Goal: Use online tool/utility: Utilize a website feature to perform a specific function

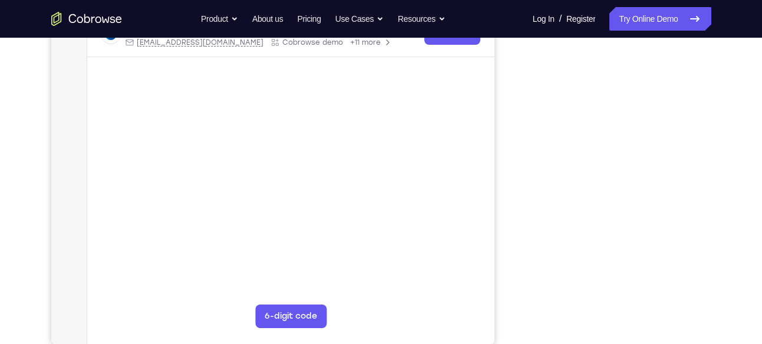
scroll to position [117, 0]
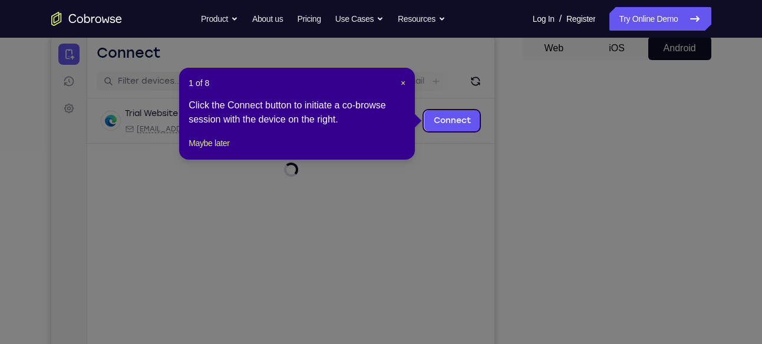
click at [398, 81] on header "1 of 8 ×" at bounding box center [296, 83] width 217 height 12
click at [405, 85] on div "1 of 8 × Click the Connect button to initiate a co-browse session with the devi…" at bounding box center [297, 114] width 236 height 92
click at [405, 85] on span "×" at bounding box center [403, 82] width 5 height 9
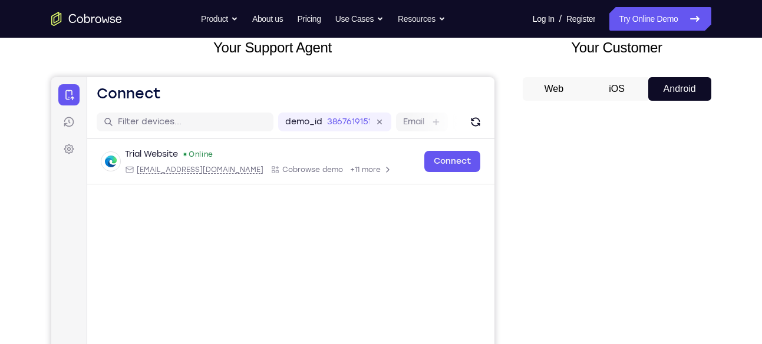
scroll to position [78, 0]
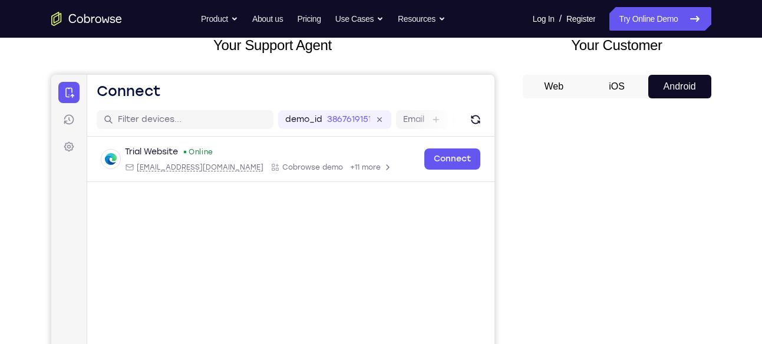
click at [622, 98] on button "iOS" at bounding box center [616, 87] width 63 height 24
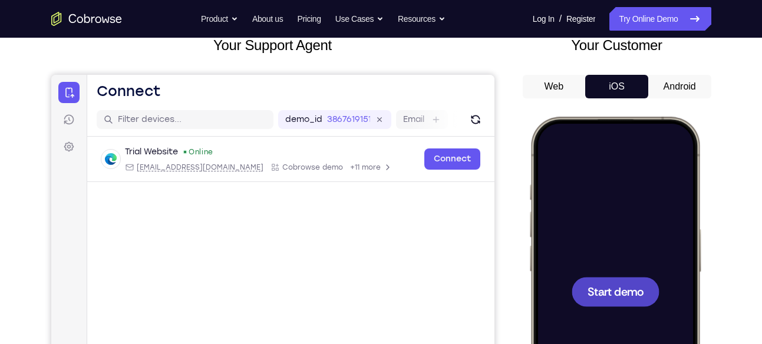
scroll to position [0, 0]
click at [620, 293] on span "Start demo" at bounding box center [615, 291] width 56 height 11
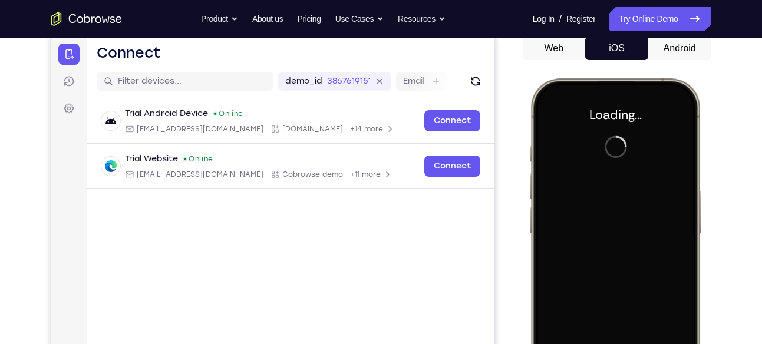
scroll to position [117, 0]
click at [662, 58] on button "Android" at bounding box center [679, 48] width 63 height 24
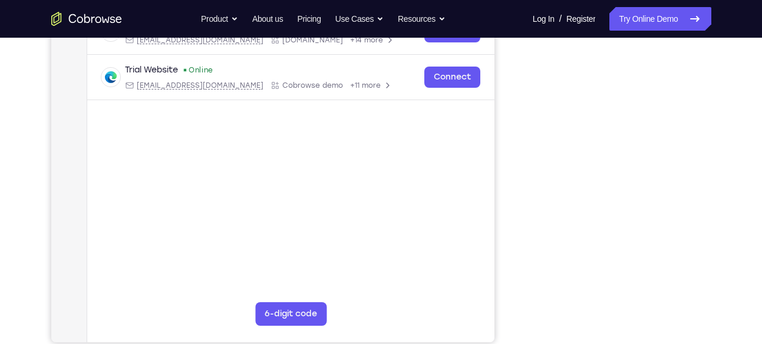
scroll to position [133, 0]
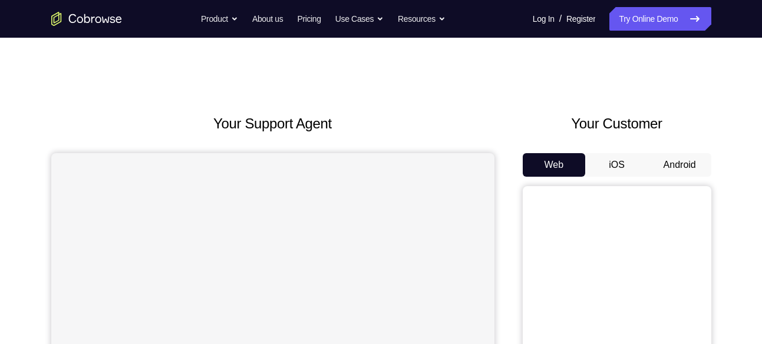
click at [689, 170] on button "Android" at bounding box center [679, 165] width 63 height 24
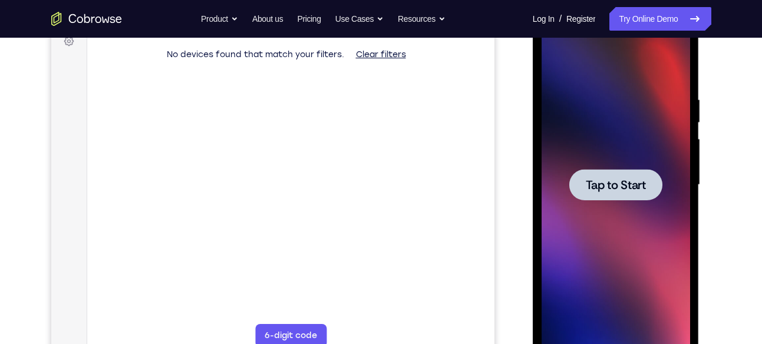
click at [625, 174] on div at bounding box center [615, 184] width 93 height 31
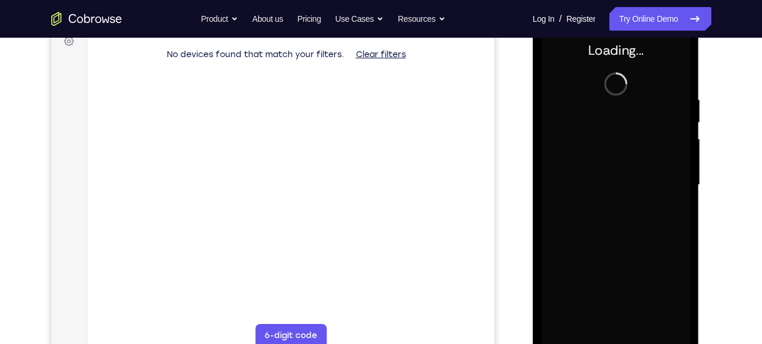
scroll to position [151, 0]
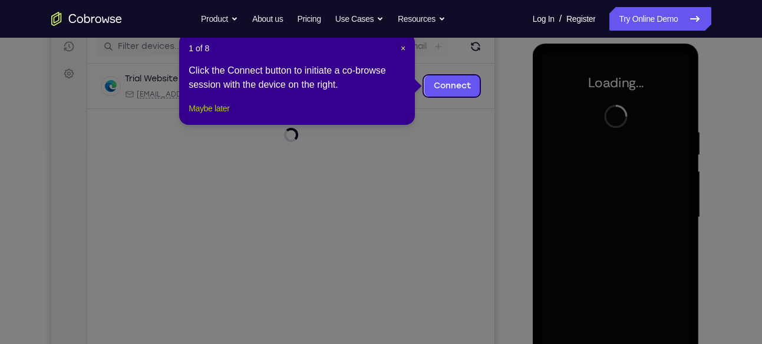
click at [227, 115] on button "Maybe later" at bounding box center [208, 108] width 41 height 14
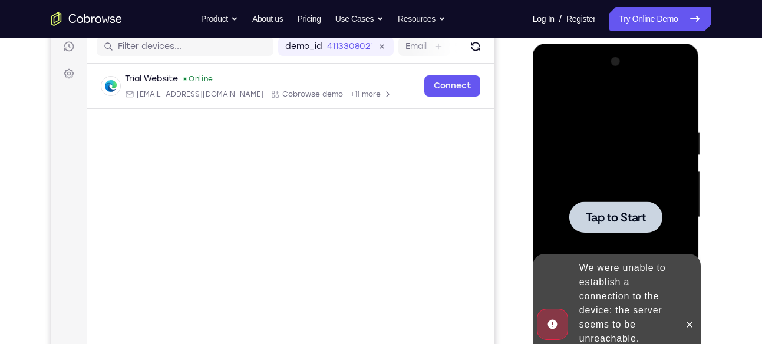
click at [680, 215] on div at bounding box center [615, 217] width 148 height 330
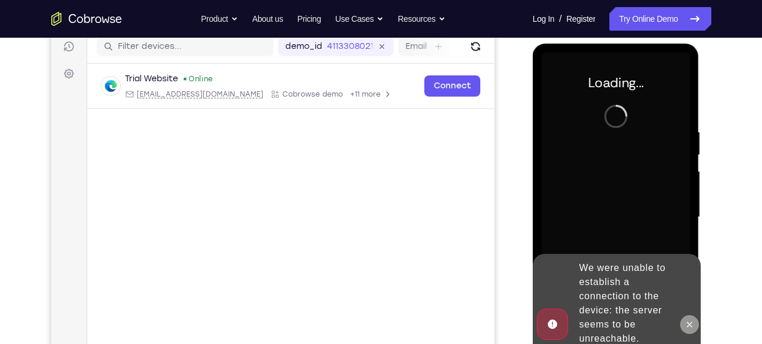
click at [684, 325] on button at bounding box center [689, 324] width 19 height 19
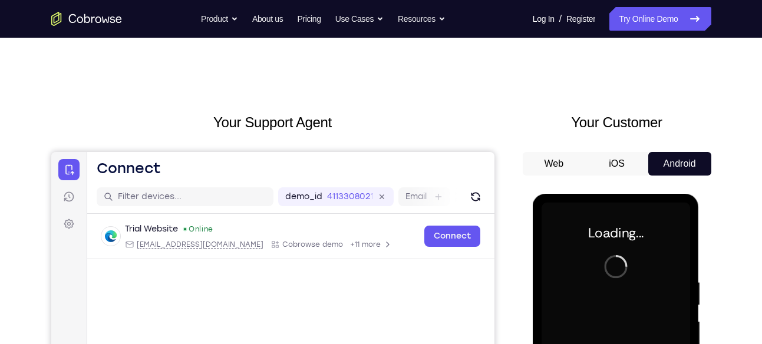
scroll to position [0, 0]
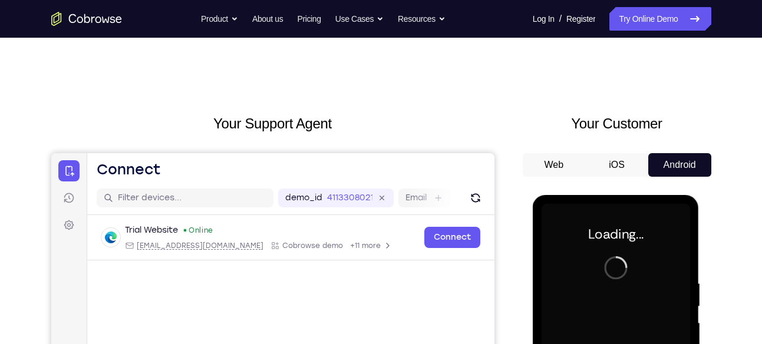
click at [603, 167] on button "iOS" at bounding box center [616, 165] width 63 height 24
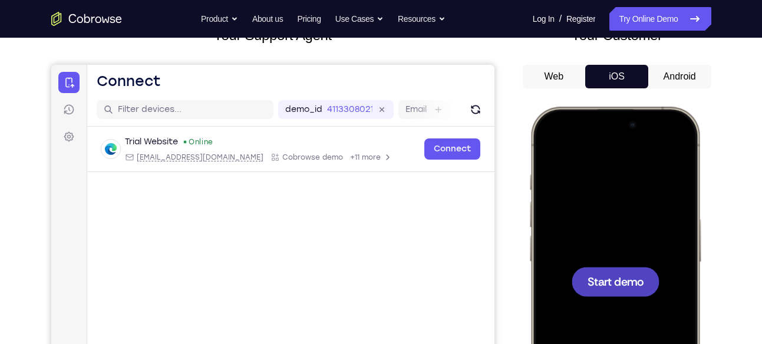
click at [598, 279] on span "Start demo" at bounding box center [615, 281] width 56 height 11
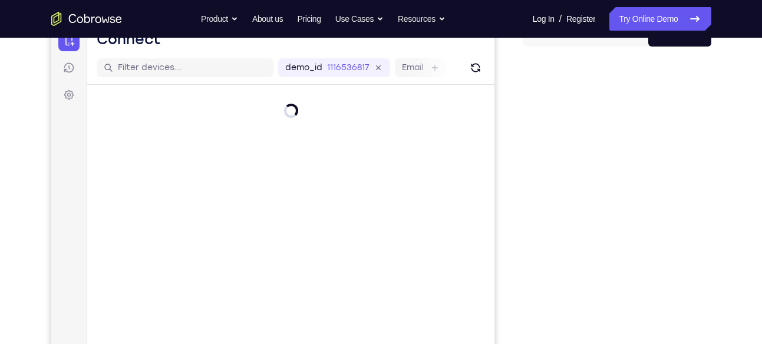
scroll to position [130, 0]
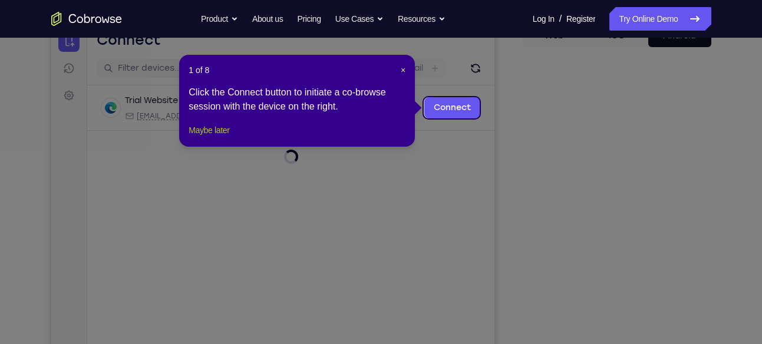
click at [229, 137] on button "Maybe later" at bounding box center [208, 130] width 41 height 14
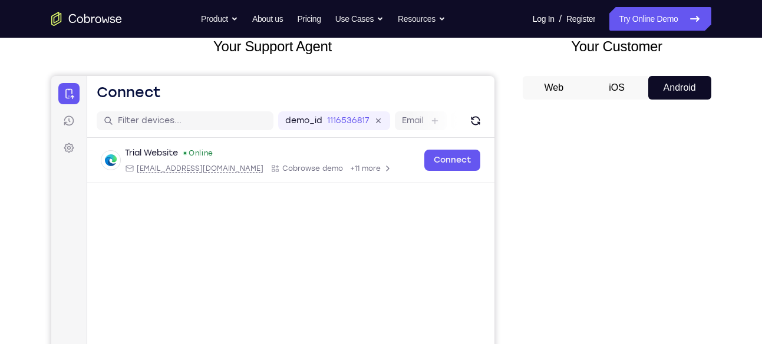
scroll to position [75, 0]
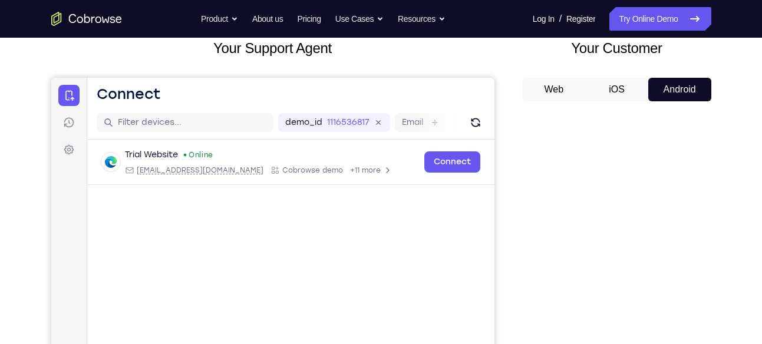
click at [539, 87] on button "Web" at bounding box center [553, 90] width 63 height 24
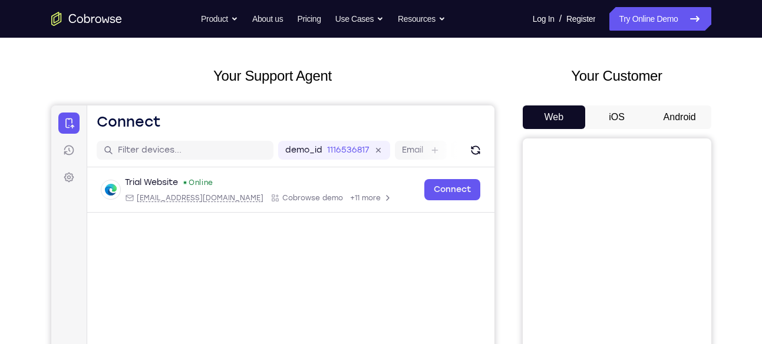
scroll to position [49, 0]
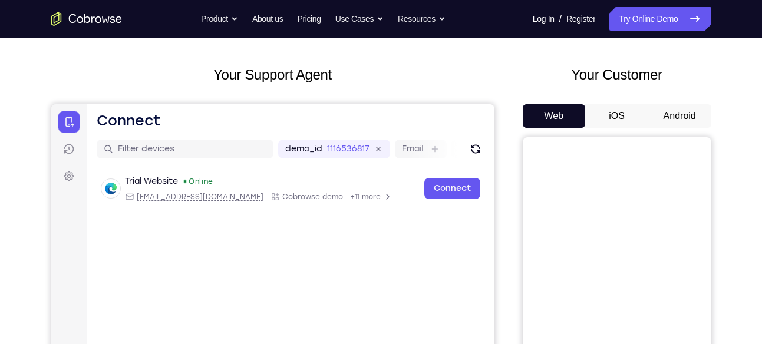
click at [597, 107] on button "iOS" at bounding box center [616, 116] width 63 height 24
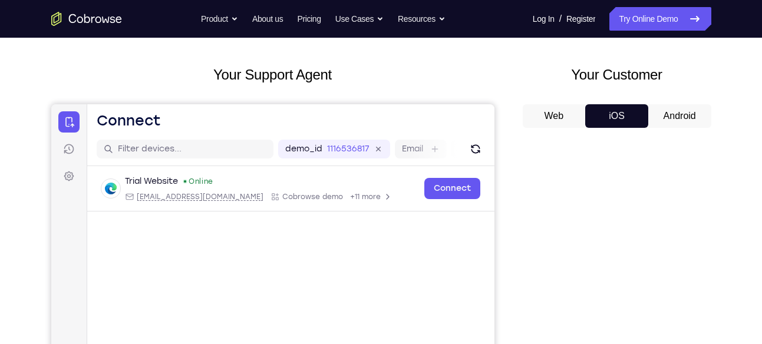
scroll to position [117, 0]
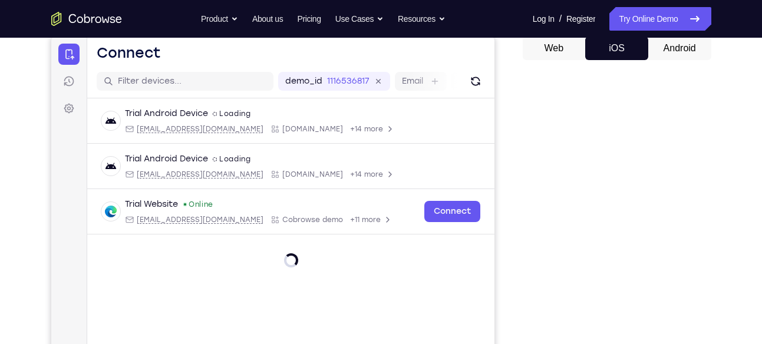
click at [684, 62] on div "Web iOS Android" at bounding box center [616, 234] width 188 height 395
click at [692, 57] on button "Android" at bounding box center [679, 49] width 63 height 24
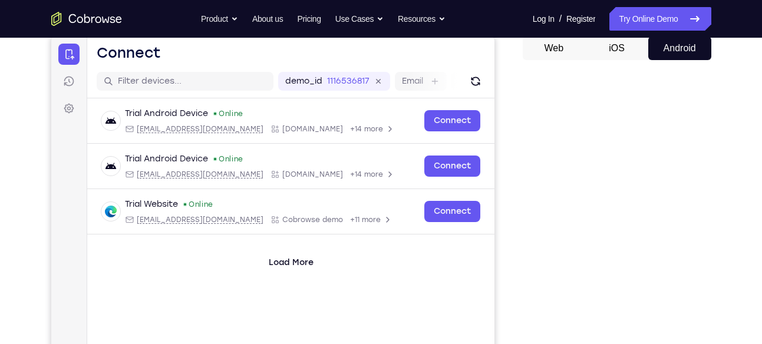
scroll to position [0, 0]
click at [633, 51] on button "iOS" at bounding box center [616, 49] width 63 height 24
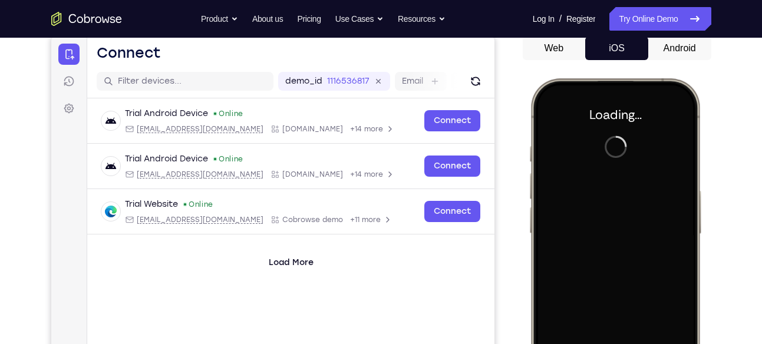
click at [665, 42] on button "Android" at bounding box center [679, 49] width 63 height 24
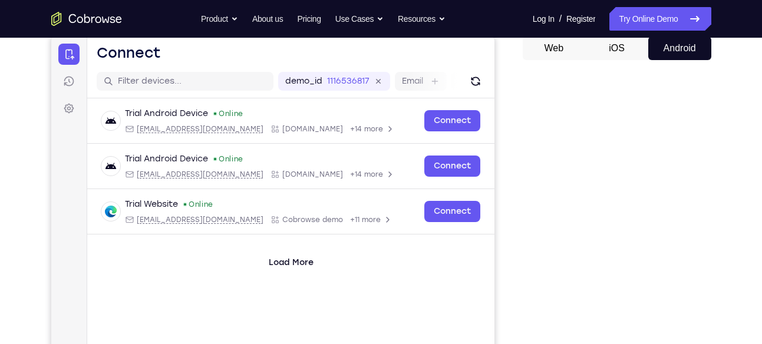
click at [633, 49] on button "iOS" at bounding box center [616, 49] width 63 height 24
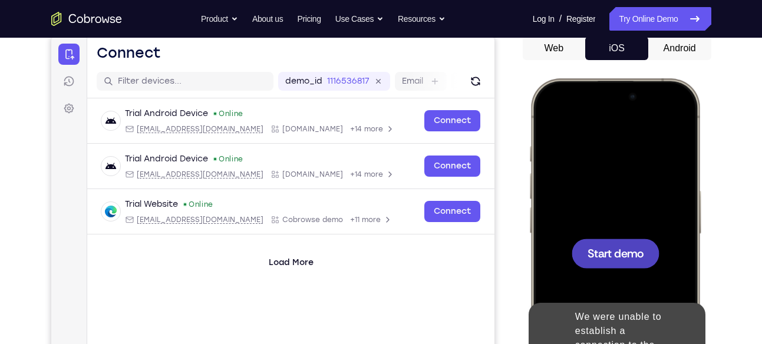
drag, startPoint x: 600, startPoint y: 264, endPoint x: 471, endPoint y: -53, distance: 342.2
click at [528, 78] on html "Online web based iOS Simulators and Android Emulators. Run iPhone, iPad, Mobile…" at bounding box center [616, 254] width 177 height 353
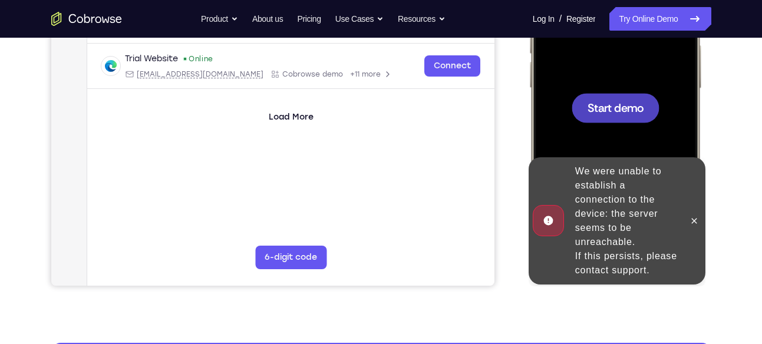
scroll to position [263, 0]
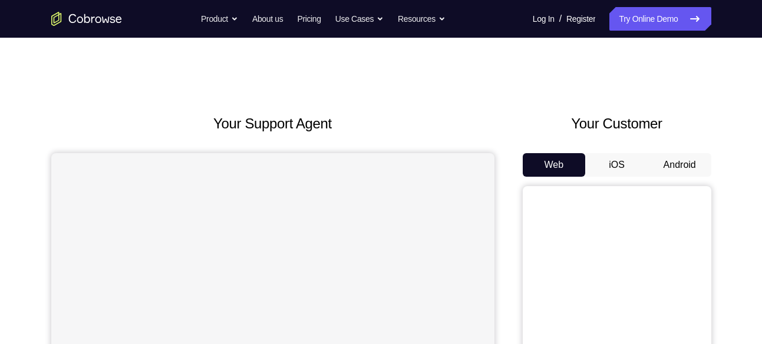
click at [680, 165] on button "Android" at bounding box center [679, 165] width 63 height 24
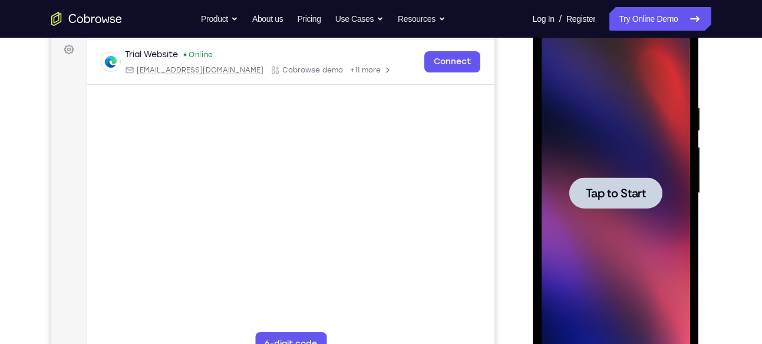
click at [584, 171] on div at bounding box center [615, 193] width 148 height 330
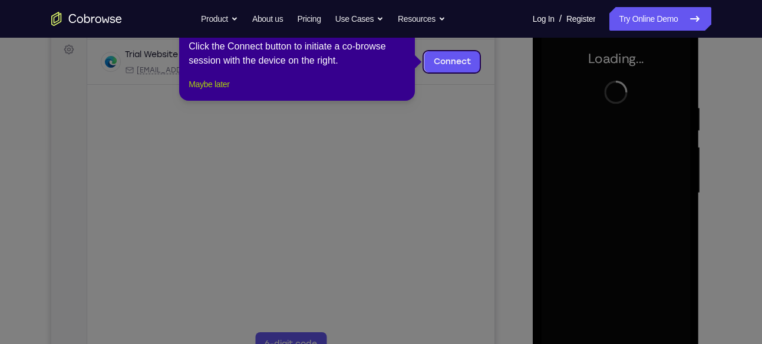
click at [206, 91] on button "Maybe later" at bounding box center [208, 84] width 41 height 14
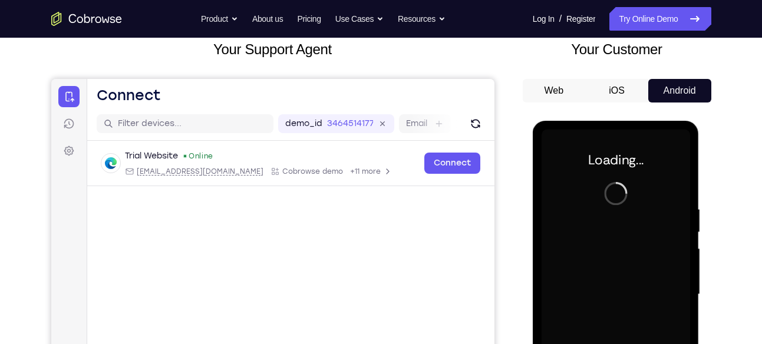
scroll to position [74, 0]
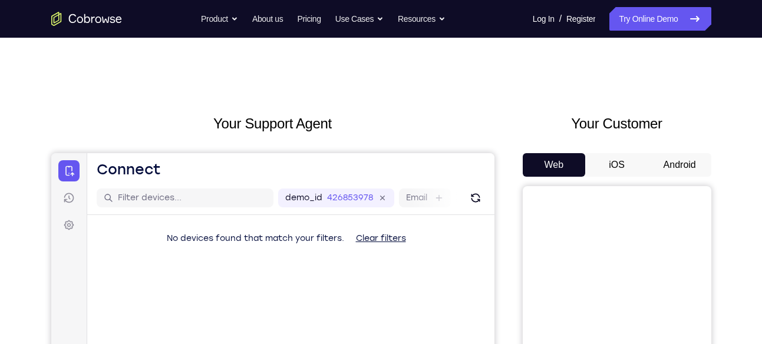
click at [620, 152] on div "Your Customer Web iOS Android" at bounding box center [616, 330] width 188 height 435
click at [614, 165] on button "iOS" at bounding box center [616, 165] width 63 height 24
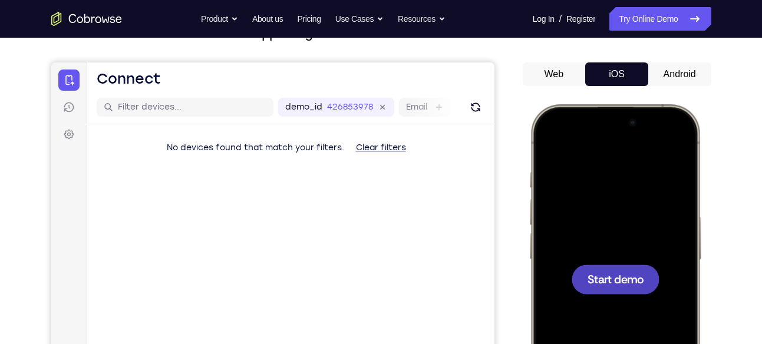
click at [623, 289] on div at bounding box center [615, 278] width 88 height 29
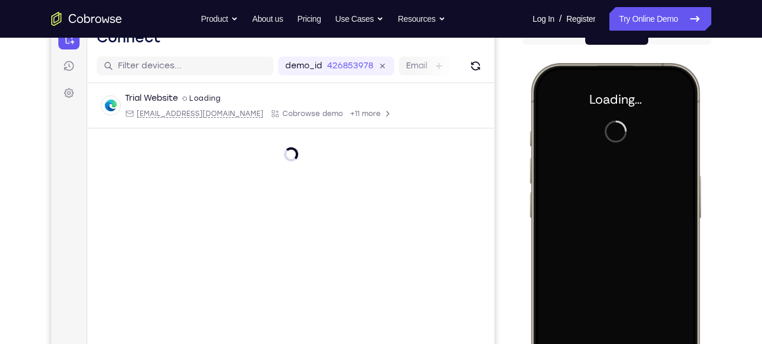
scroll to position [136, 0]
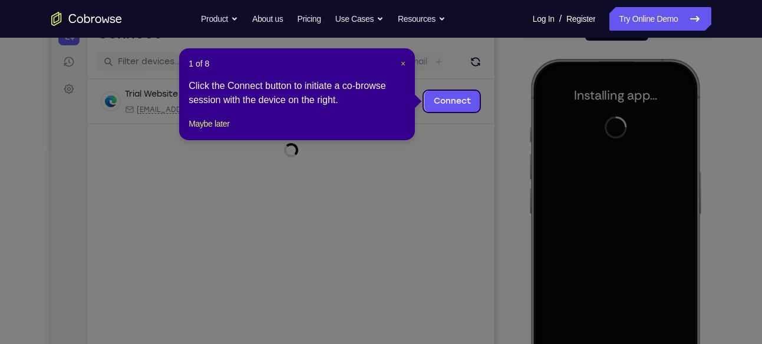
click at [400, 64] on header "1 of 8 ×" at bounding box center [296, 64] width 217 height 12
click at [401, 64] on span "×" at bounding box center [403, 63] width 5 height 9
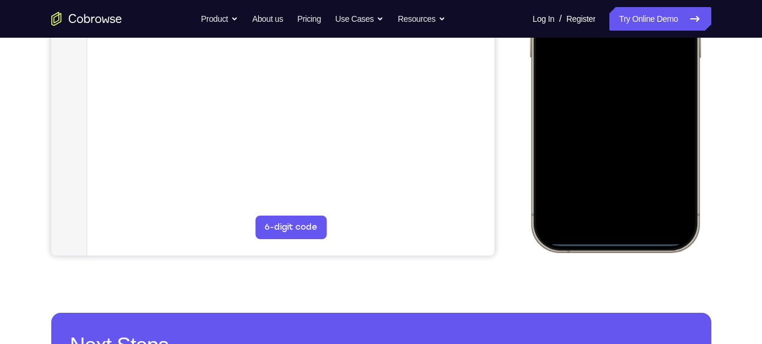
scroll to position [292, 0]
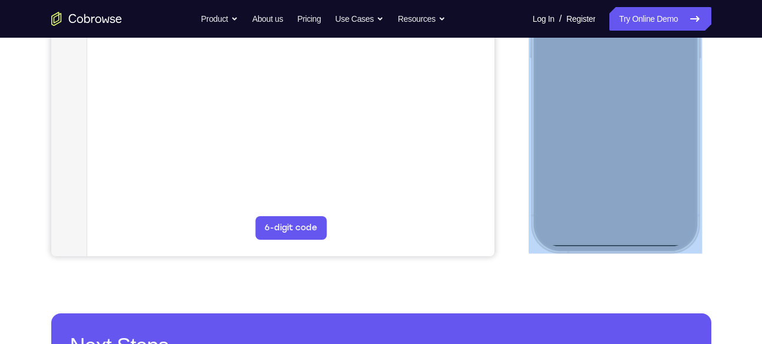
drag, startPoint x: 608, startPoint y: 247, endPoint x: 618, endPoint y: 198, distance: 49.9
click at [618, 198] on div at bounding box center [614, 78] width 173 height 350
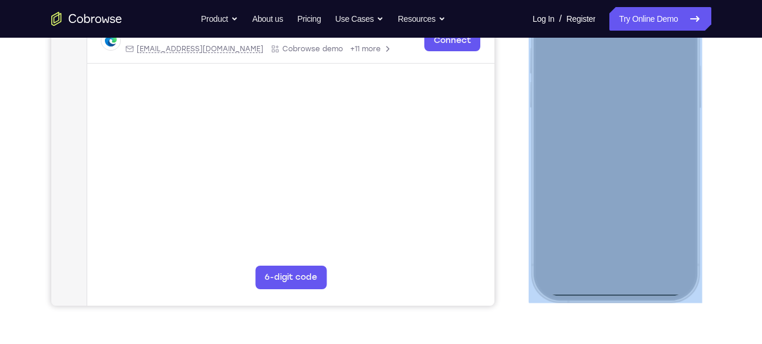
scroll to position [243, 0]
click at [615, 292] on div at bounding box center [614, 127] width 155 height 336
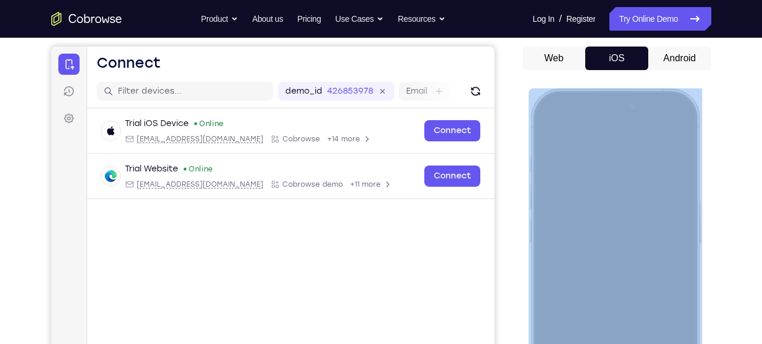
scroll to position [106, 0]
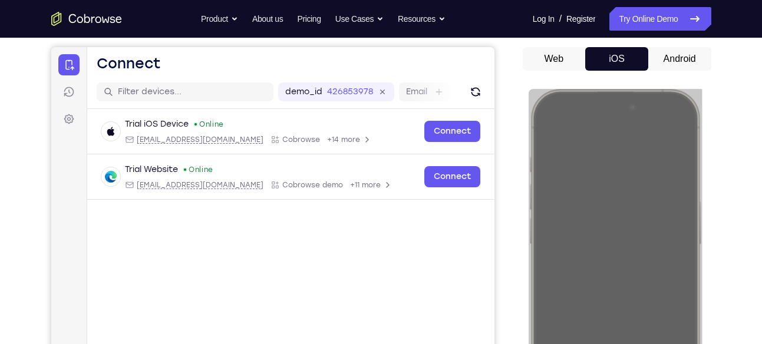
click at [666, 66] on button "Android" at bounding box center [679, 59] width 63 height 24
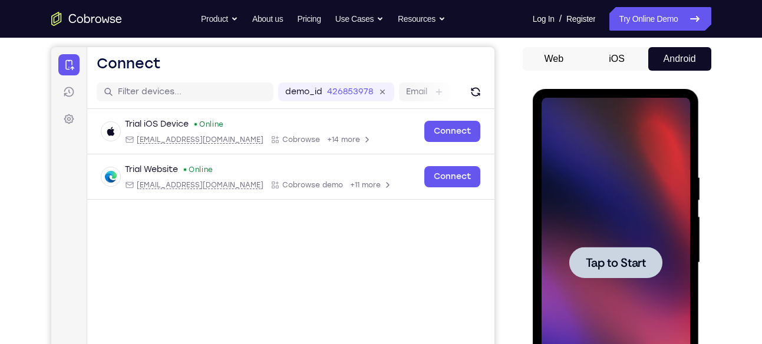
scroll to position [0, 0]
click at [605, 237] on div at bounding box center [615, 263] width 148 height 330
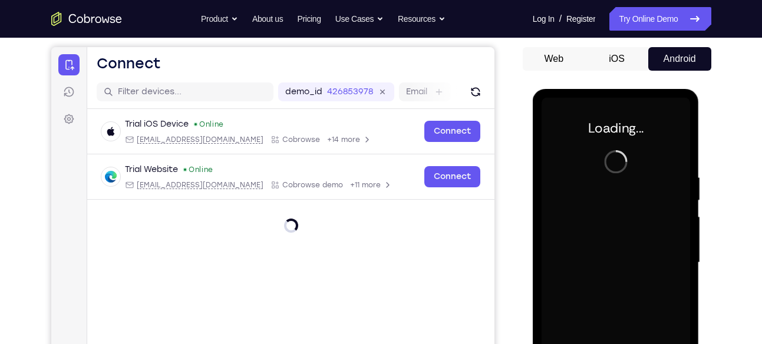
click at [605, 237] on div at bounding box center [615, 263] width 148 height 330
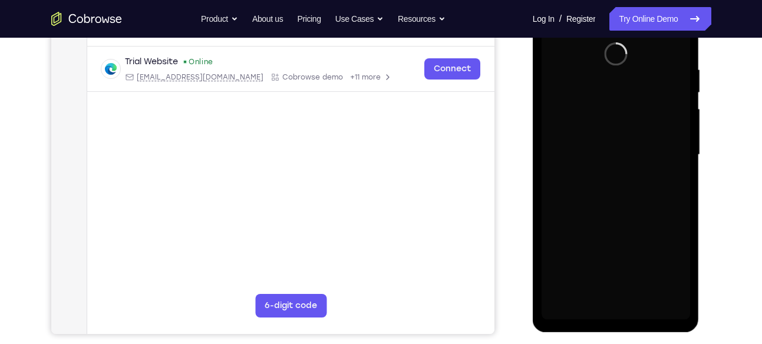
scroll to position [214, 0]
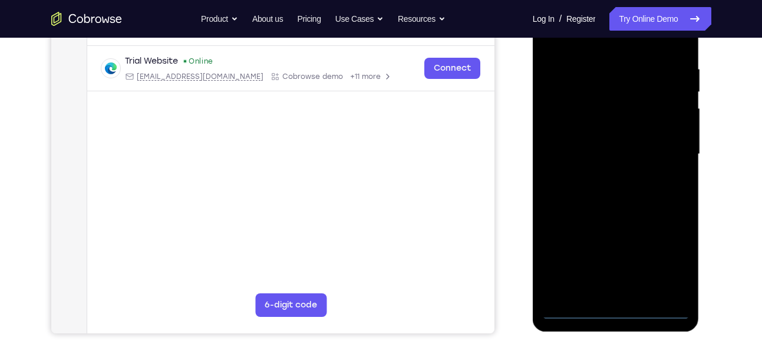
click at [610, 309] on div at bounding box center [615, 154] width 148 height 330
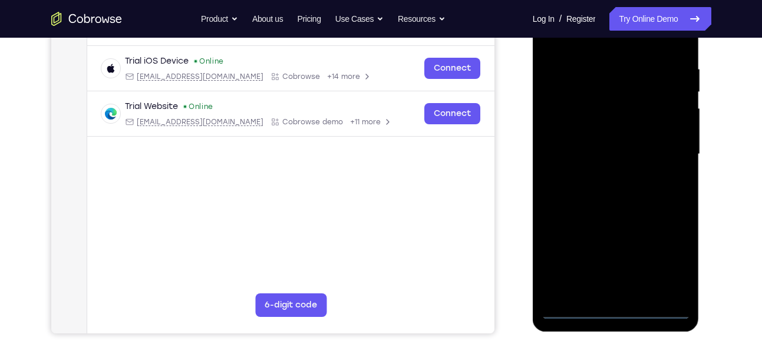
click at [669, 253] on div at bounding box center [615, 154] width 148 height 330
click at [599, 50] on div at bounding box center [615, 154] width 148 height 330
click at [655, 150] on div at bounding box center [615, 154] width 148 height 330
click at [605, 172] on div at bounding box center [615, 154] width 148 height 330
click at [588, 137] on div at bounding box center [615, 154] width 148 height 330
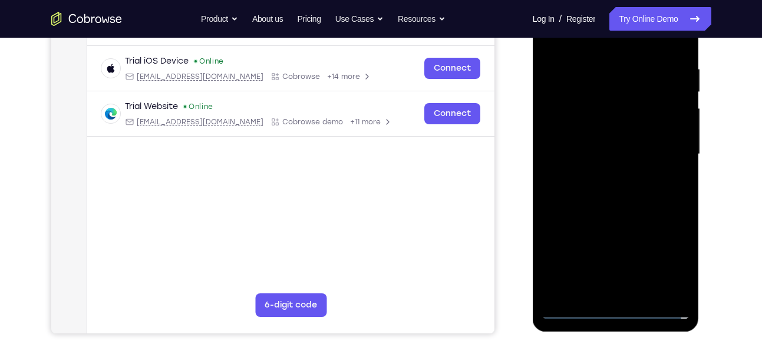
click at [594, 135] on div at bounding box center [615, 154] width 148 height 330
click at [594, 155] on div at bounding box center [615, 154] width 148 height 330
click at [620, 193] on div at bounding box center [615, 154] width 148 height 330
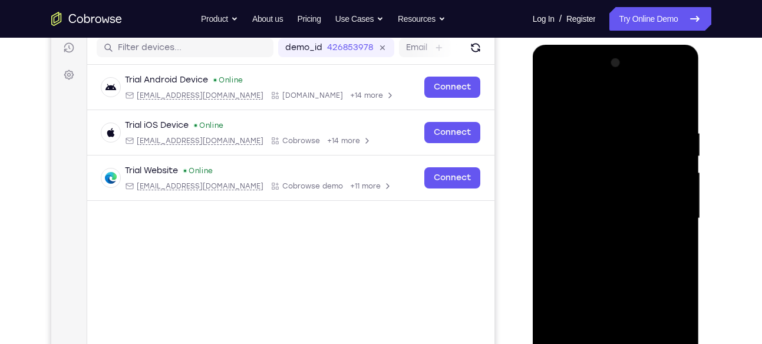
scroll to position [150, 0]
click at [620, 260] on div at bounding box center [615, 219] width 148 height 330
click at [631, 243] on div at bounding box center [615, 219] width 148 height 330
click at [659, 155] on div at bounding box center [615, 219] width 148 height 330
click at [667, 106] on div at bounding box center [615, 219] width 148 height 330
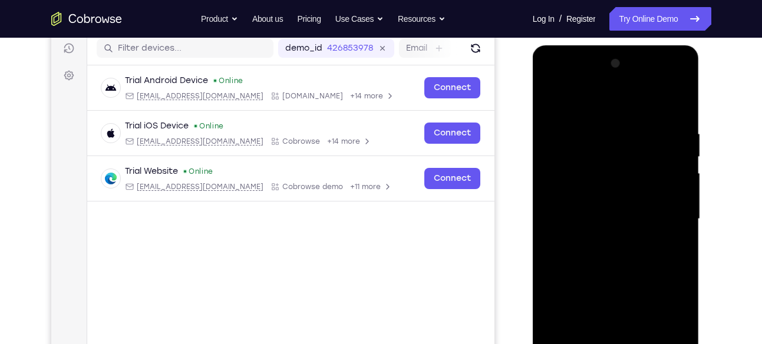
click at [669, 230] on div at bounding box center [615, 219] width 148 height 330
click at [577, 220] on div at bounding box center [615, 219] width 148 height 330
click at [618, 259] on div at bounding box center [615, 219] width 148 height 330
click at [621, 255] on div at bounding box center [615, 219] width 148 height 330
click at [613, 277] on div at bounding box center [615, 219] width 148 height 330
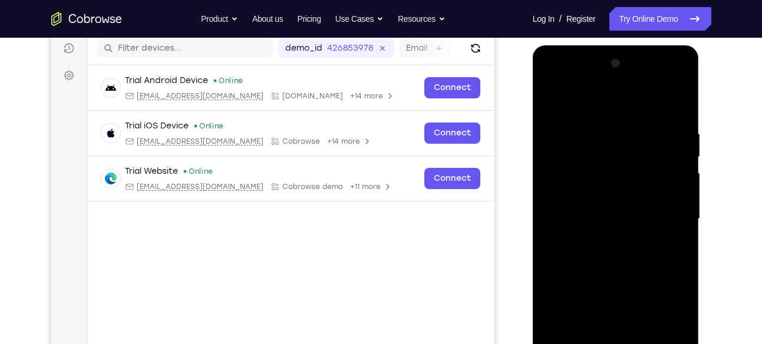
click at [613, 277] on div at bounding box center [615, 219] width 148 height 330
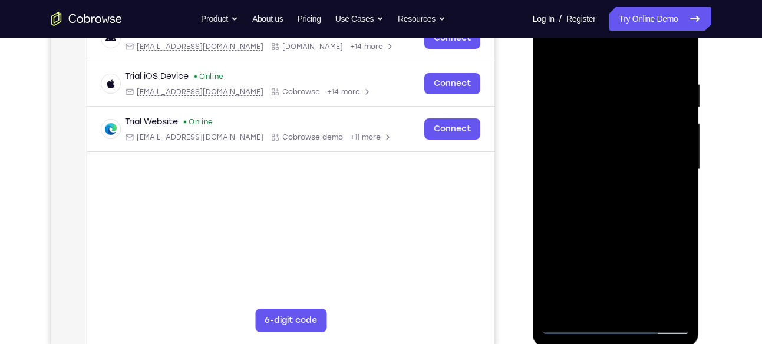
scroll to position [200, 0]
click at [600, 110] on div at bounding box center [615, 169] width 148 height 330
click at [604, 130] on div at bounding box center [615, 169] width 148 height 330
click at [605, 137] on div at bounding box center [615, 169] width 148 height 330
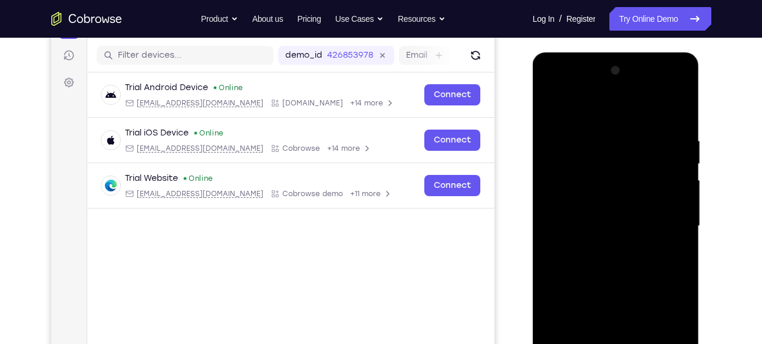
scroll to position [142, 0]
click at [598, 167] on div at bounding box center [615, 227] width 148 height 330
click at [594, 201] on div at bounding box center [615, 227] width 148 height 330
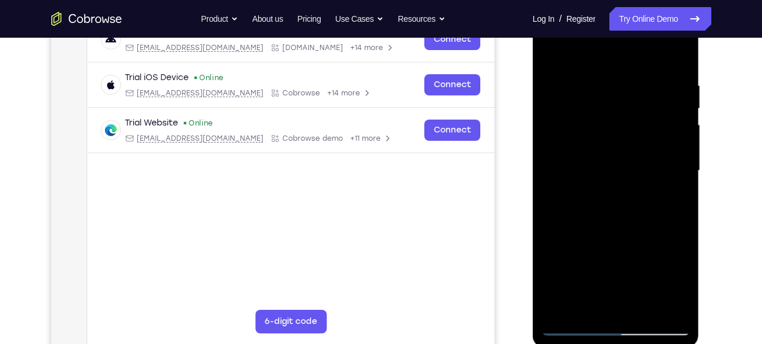
scroll to position [199, 0]
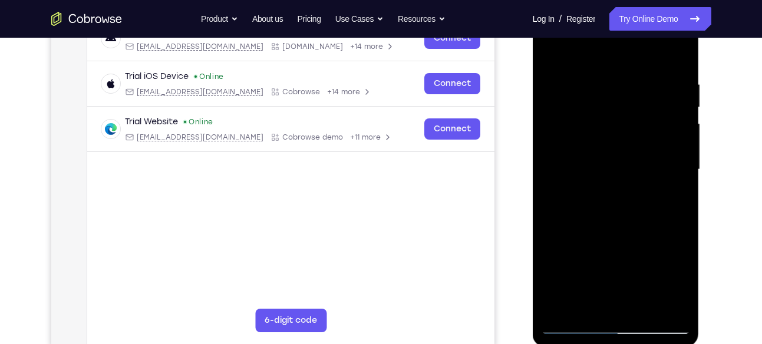
click at [619, 214] on div at bounding box center [615, 170] width 148 height 330
click at [652, 309] on div at bounding box center [615, 170] width 148 height 330
click at [611, 229] on div at bounding box center [615, 170] width 148 height 330
click at [631, 171] on div at bounding box center [615, 170] width 148 height 330
click at [555, 53] on div at bounding box center [615, 170] width 148 height 330
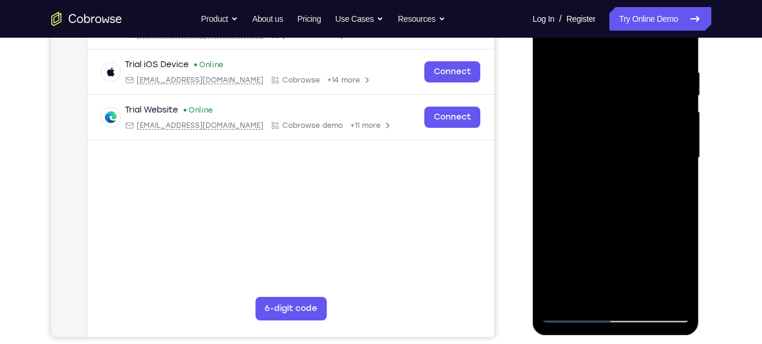
scroll to position [212, 0]
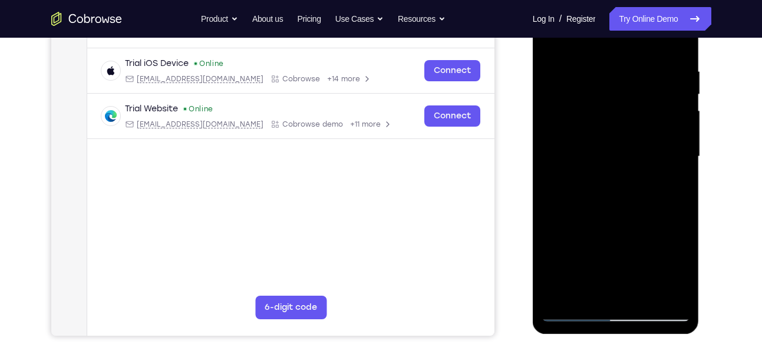
click at [617, 171] on div at bounding box center [615, 157] width 148 height 330
click at [554, 35] on nav "Go back Powerful, Flexible and Trustworthy. Avoid all extra friction for both A…" at bounding box center [381, 19] width 762 height 38
click at [553, 37] on nav "Go back Powerful, Flexible and Trustworthy. Avoid all extra friction for both A…" at bounding box center [381, 19] width 762 height 38
click at [554, 45] on div at bounding box center [615, 157] width 148 height 330
click at [583, 176] on div at bounding box center [615, 157] width 148 height 330
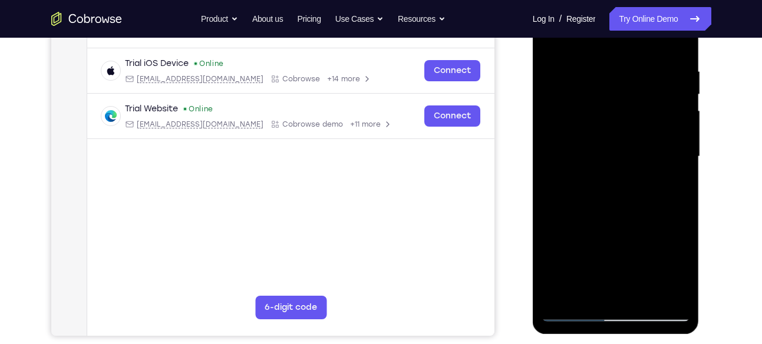
click at [555, 39] on div at bounding box center [615, 157] width 148 height 330
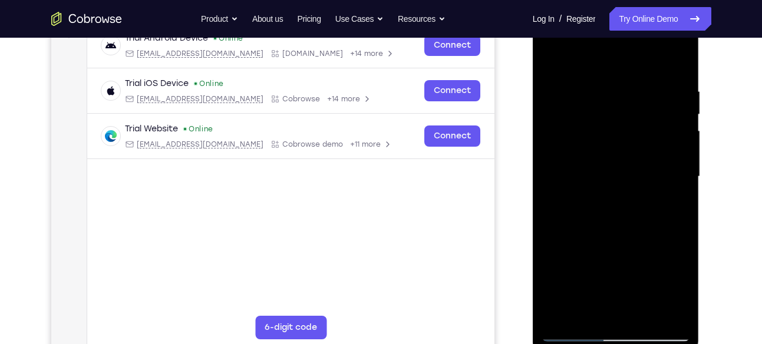
scroll to position [189, 0]
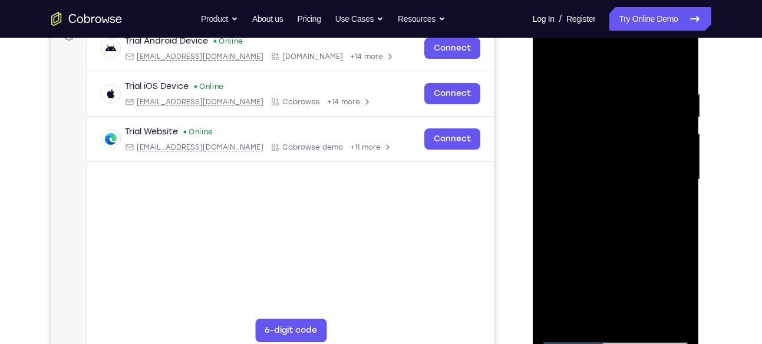
click at [555, 57] on div at bounding box center [615, 180] width 148 height 330
click at [596, 91] on div at bounding box center [615, 180] width 148 height 330
click at [682, 66] on div at bounding box center [615, 180] width 148 height 330
click at [598, 88] on div at bounding box center [615, 180] width 148 height 330
click at [608, 170] on div at bounding box center [615, 180] width 148 height 330
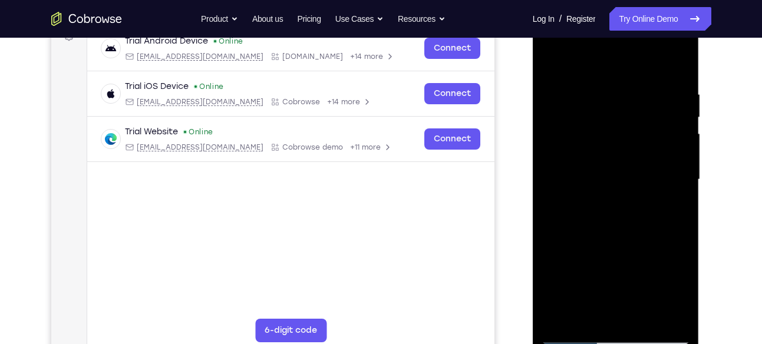
click at [622, 155] on div at bounding box center [615, 180] width 148 height 330
click at [620, 163] on div at bounding box center [615, 180] width 148 height 330
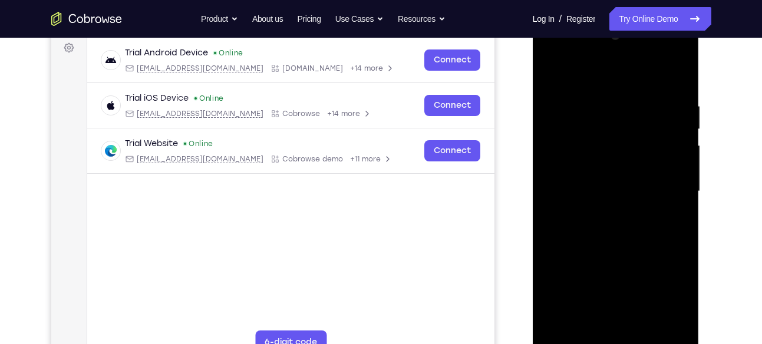
scroll to position [176, 0]
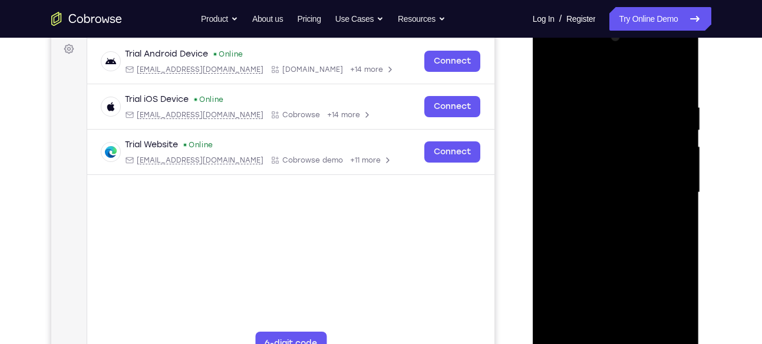
click at [680, 242] on div at bounding box center [615, 193] width 148 height 330
click at [649, 176] on div at bounding box center [615, 193] width 148 height 330
drag, startPoint x: 650, startPoint y: 176, endPoint x: 677, endPoint y: 161, distance: 30.8
click at [677, 161] on div at bounding box center [615, 193] width 148 height 330
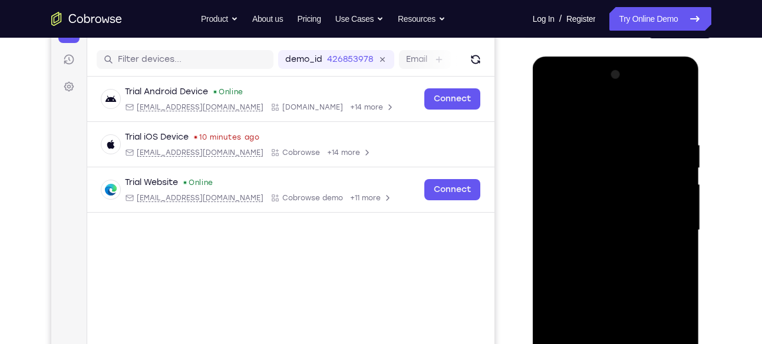
scroll to position [138, 0]
click at [654, 144] on div at bounding box center [615, 231] width 148 height 330
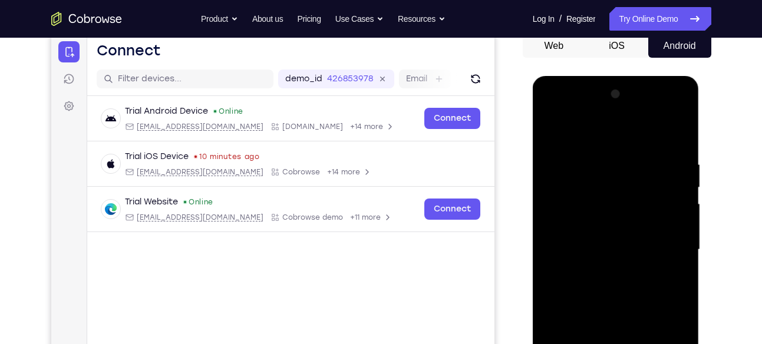
scroll to position [125, 0]
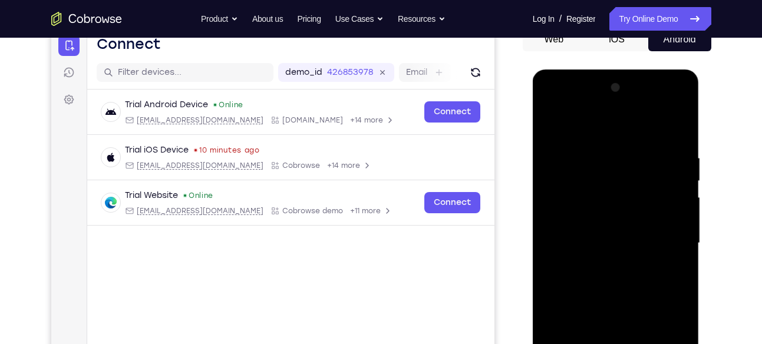
drag, startPoint x: 646, startPoint y: 175, endPoint x: 642, endPoint y: 222, distance: 47.3
click at [642, 222] on div at bounding box center [615, 243] width 148 height 330
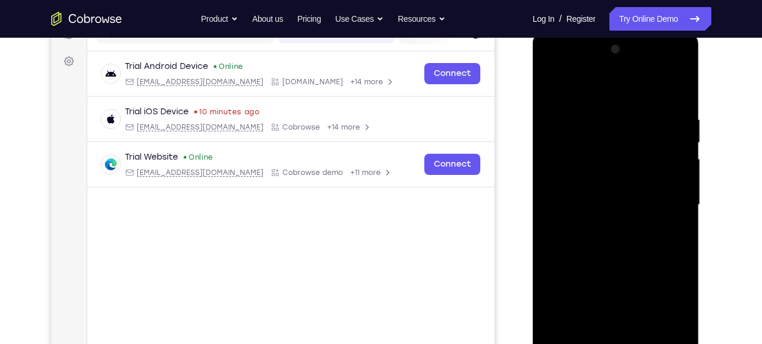
scroll to position [163, 0]
click at [635, 172] on div at bounding box center [615, 206] width 148 height 330
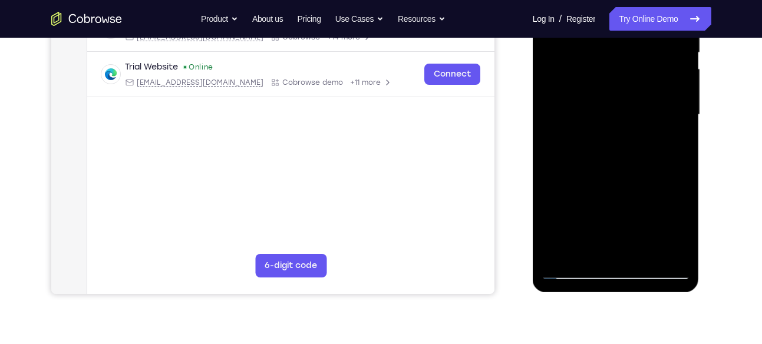
scroll to position [254, 0]
click at [560, 247] on div at bounding box center [615, 115] width 148 height 330
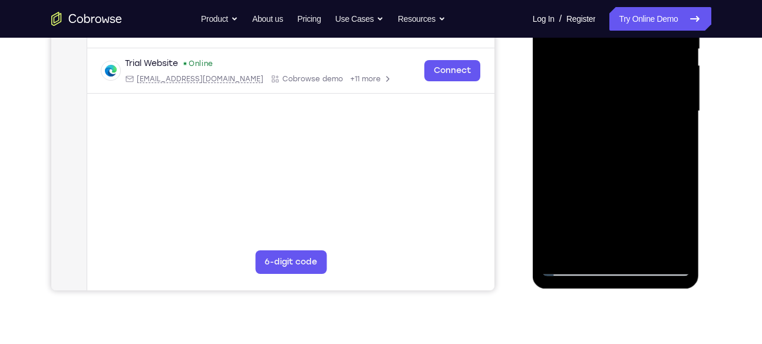
scroll to position [258, 0]
click at [679, 160] on div at bounding box center [615, 111] width 148 height 330
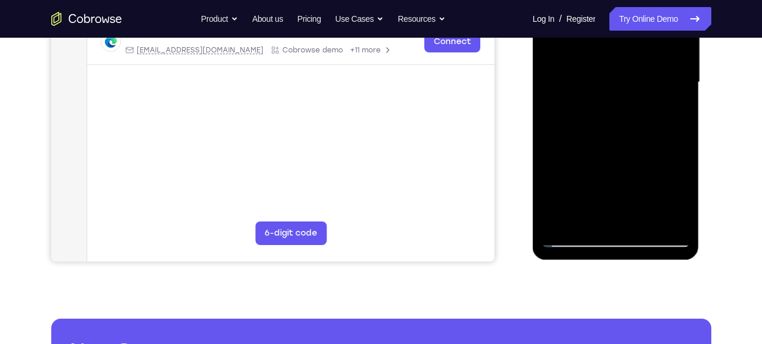
scroll to position [272, 0]
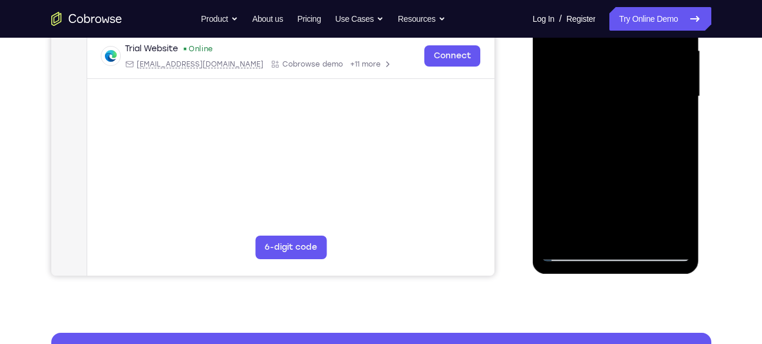
click at [660, 140] on div at bounding box center [615, 97] width 148 height 330
drag, startPoint x: 639, startPoint y: 154, endPoint x: 639, endPoint y: 59, distance: 95.4
click at [639, 59] on div at bounding box center [615, 97] width 148 height 330
drag, startPoint x: 629, startPoint y: 166, endPoint x: 630, endPoint y: 67, distance: 99.0
click at [630, 67] on div at bounding box center [615, 97] width 148 height 330
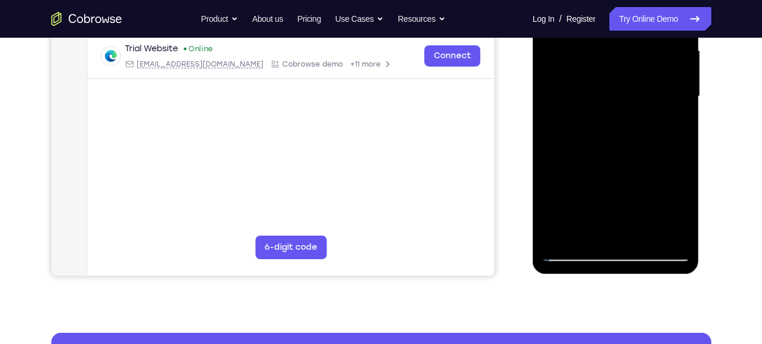
drag, startPoint x: 628, startPoint y: 180, endPoint x: 627, endPoint y: 47, distance: 133.1
click at [627, 47] on div at bounding box center [615, 97] width 148 height 330
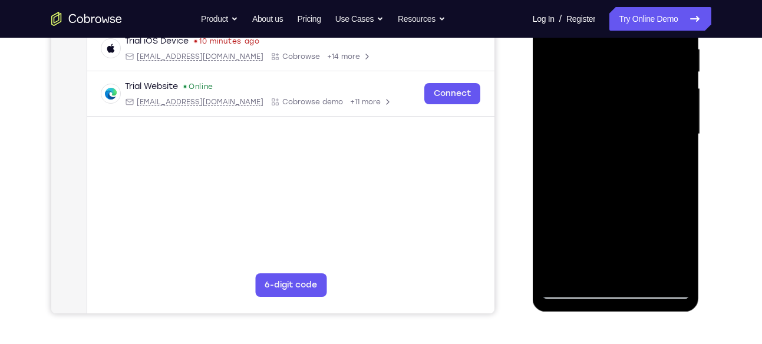
scroll to position [219, 0]
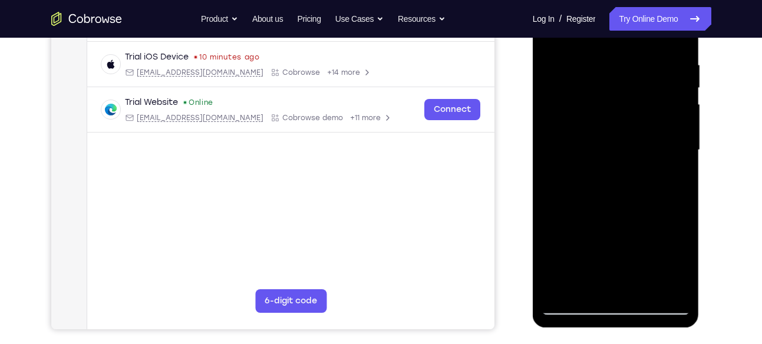
drag, startPoint x: 617, startPoint y: 118, endPoint x: 619, endPoint y: 46, distance: 72.5
click at [619, 46] on div at bounding box center [615, 150] width 148 height 330
drag, startPoint x: 615, startPoint y: 146, endPoint x: 615, endPoint y: 49, distance: 96.6
click at [615, 49] on div at bounding box center [615, 150] width 148 height 330
drag, startPoint x: 630, startPoint y: 80, endPoint x: 635, endPoint y: 150, distance: 70.9
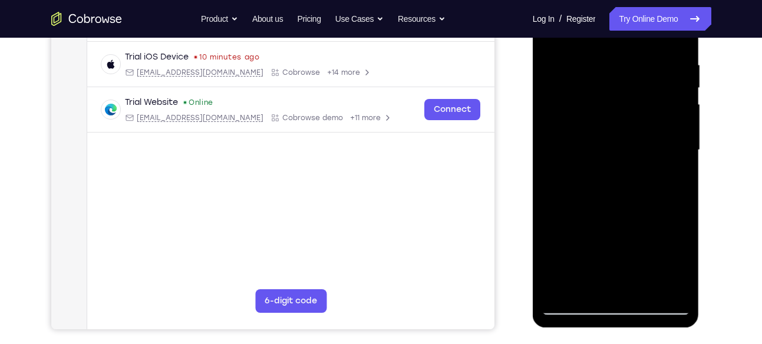
click at [635, 150] on div at bounding box center [615, 150] width 148 height 330
